Goal: Transaction & Acquisition: Purchase product/service

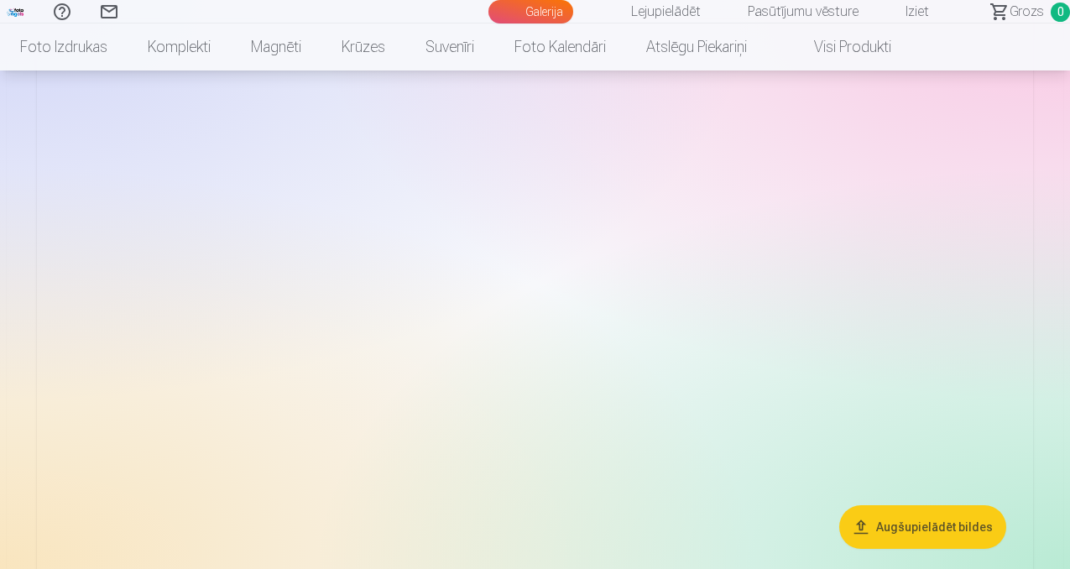
scroll to position [169, 0]
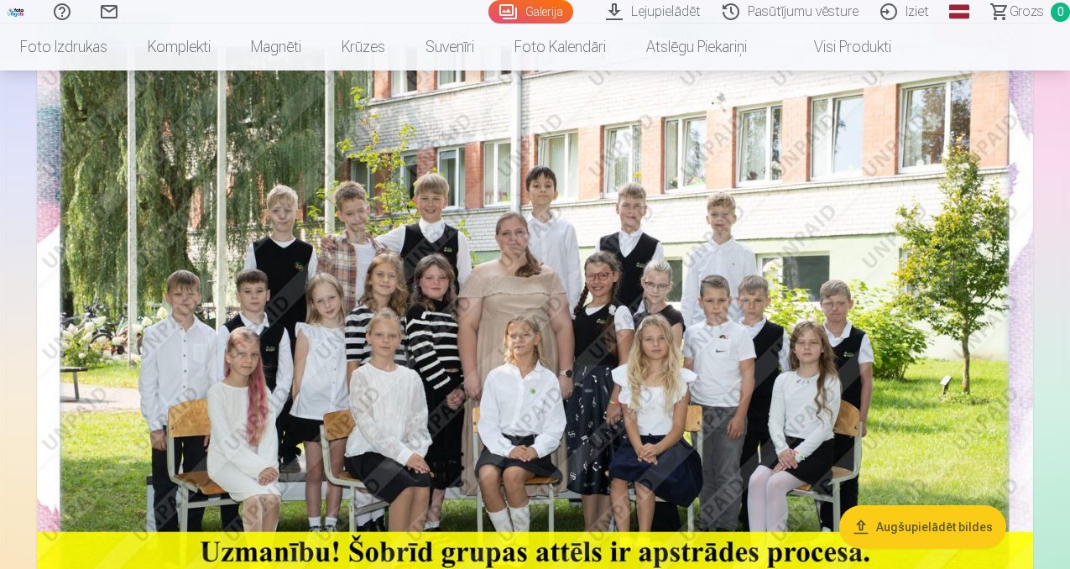
click at [1007, 221] on img at bounding box center [535, 347] width 996 height 664
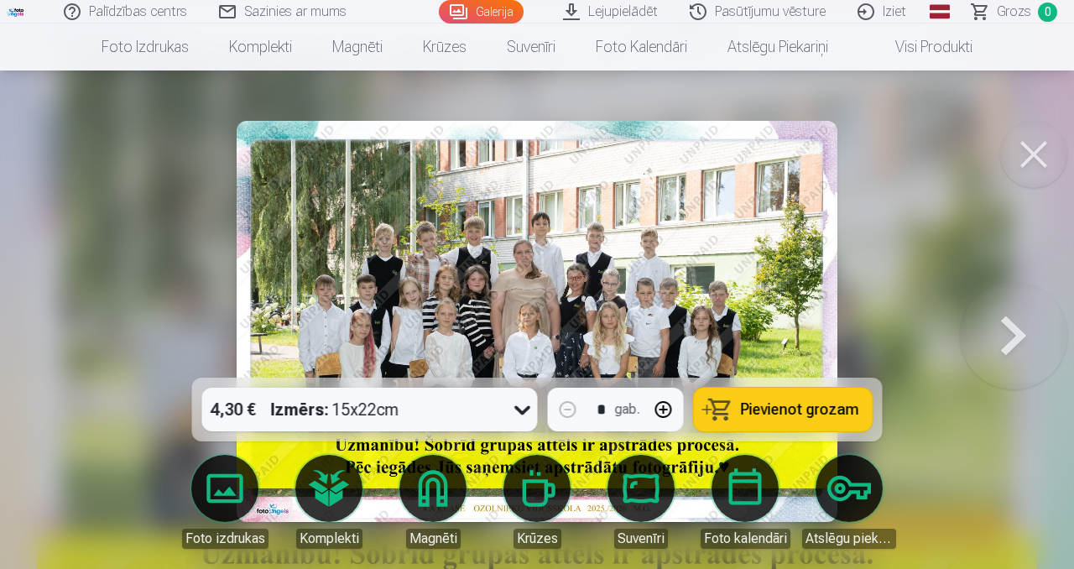
click at [1007, 221] on div at bounding box center [537, 284] width 1074 height 569
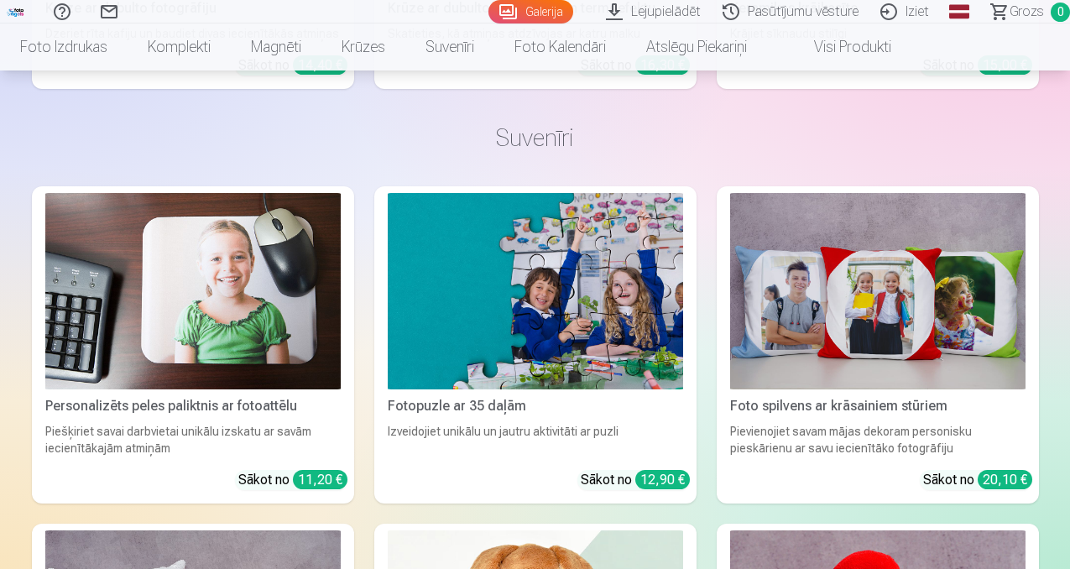
scroll to position [7694, 0]
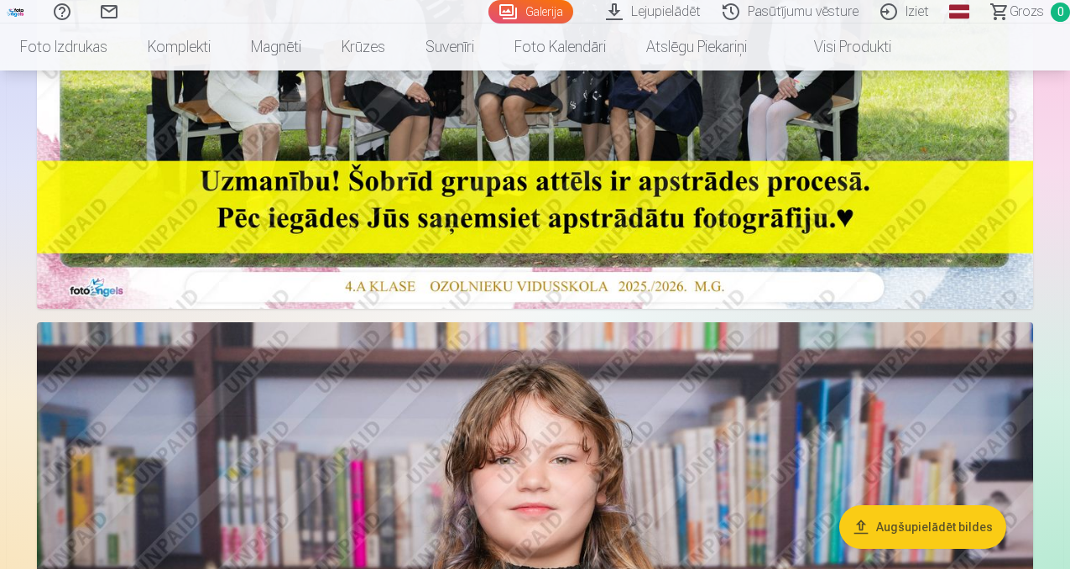
scroll to position [537, 0]
